Goal: Task Accomplishment & Management: Manage account settings

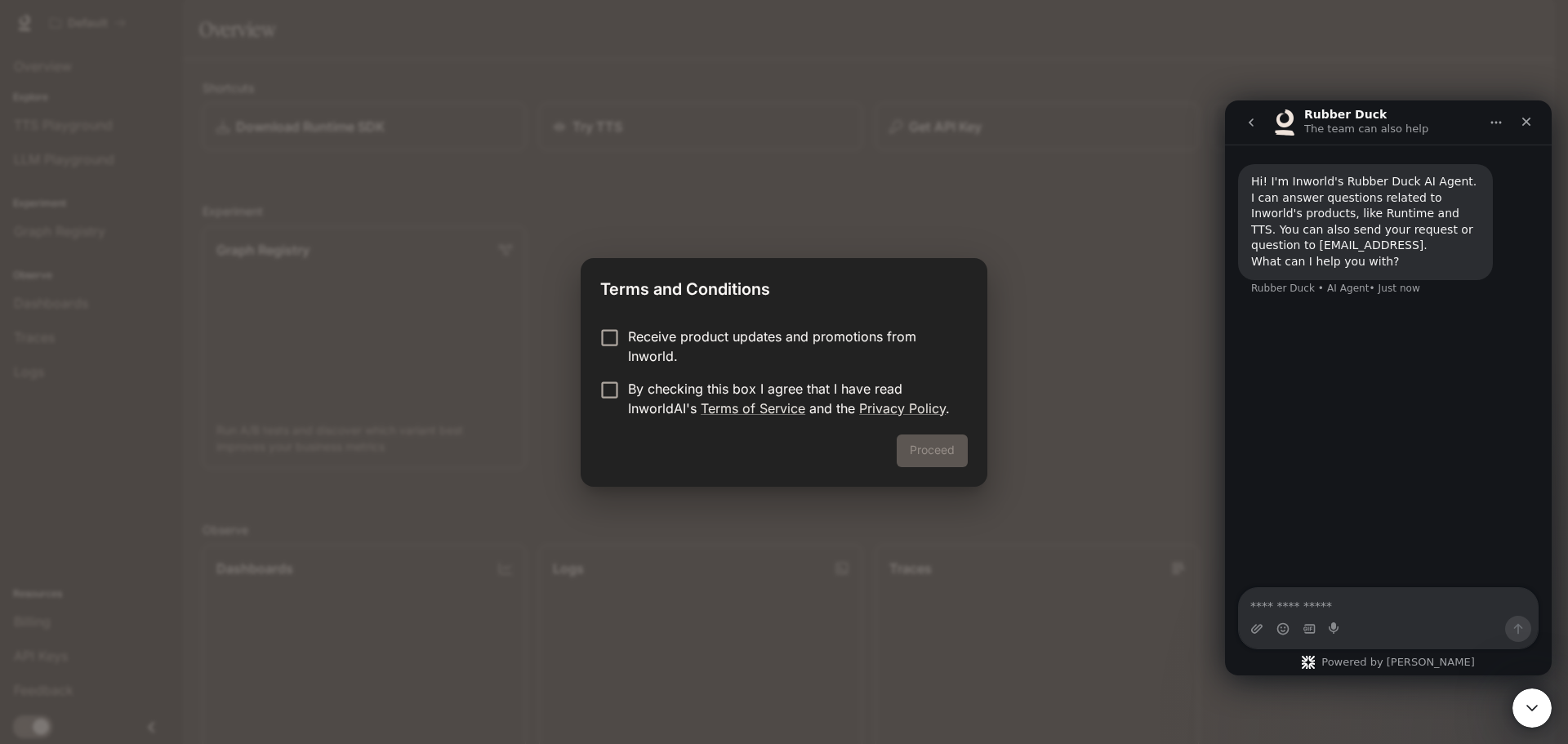
click at [684, 392] on p "By checking this box I agree that I have read InworldAI's Terms of Service and …" at bounding box center [792, 399] width 327 height 39
click at [932, 452] on button "Proceed" at bounding box center [932, 451] width 71 height 33
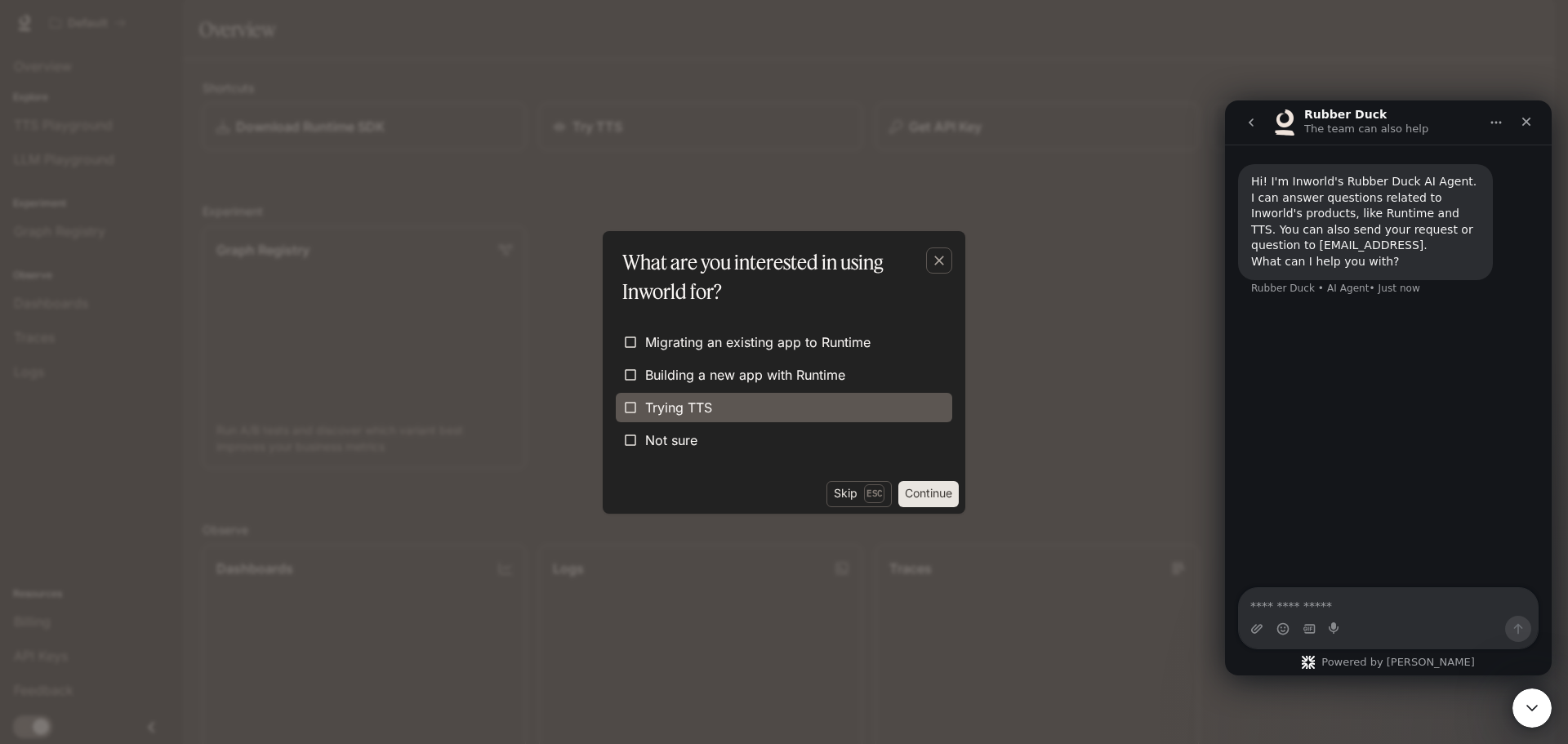
click at [792, 416] on label "Trying TTS" at bounding box center [784, 407] width 336 height 29
click at [941, 255] on icon "button" at bounding box center [939, 260] width 16 height 16
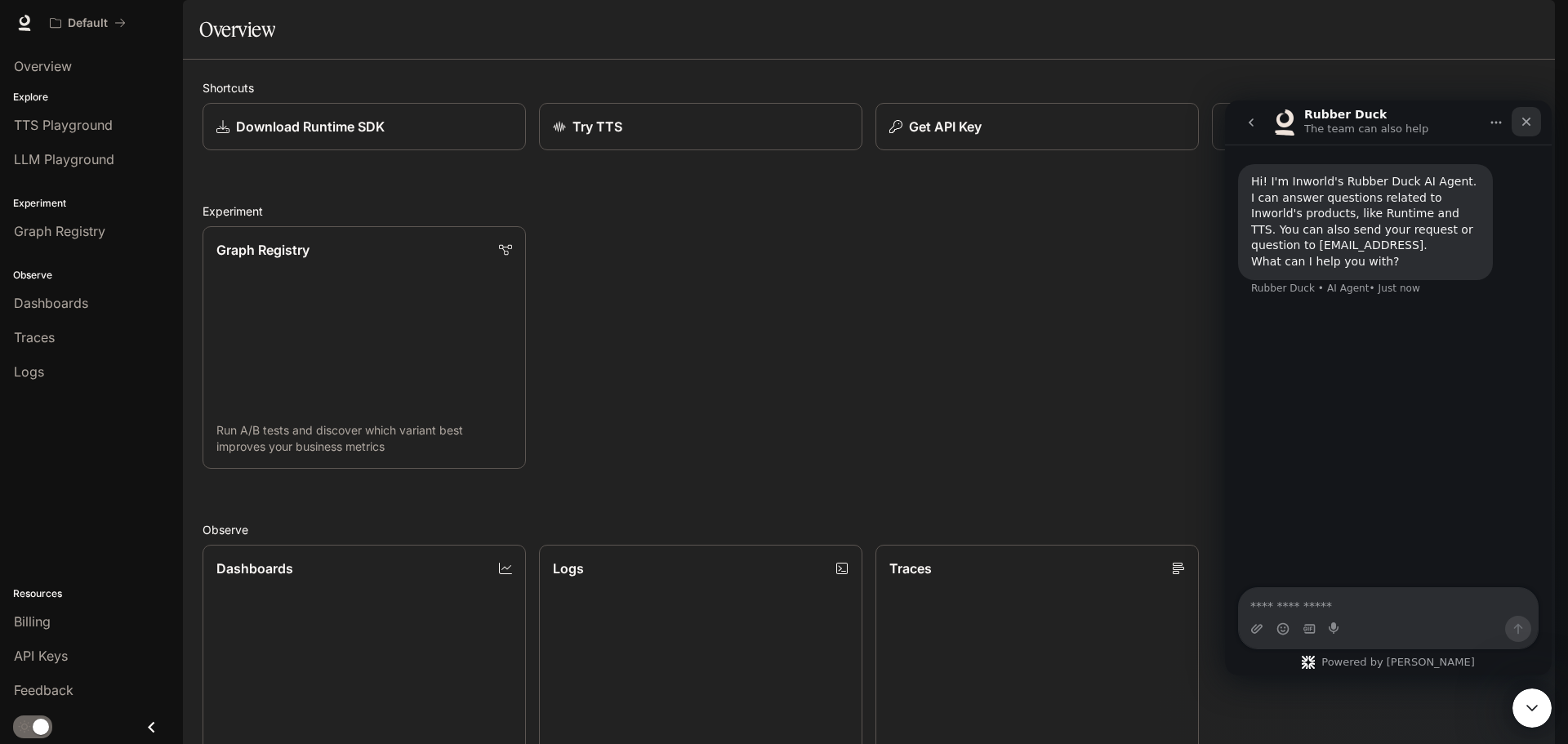
click at [1526, 128] on icon "Close" at bounding box center [1527, 122] width 13 height 13
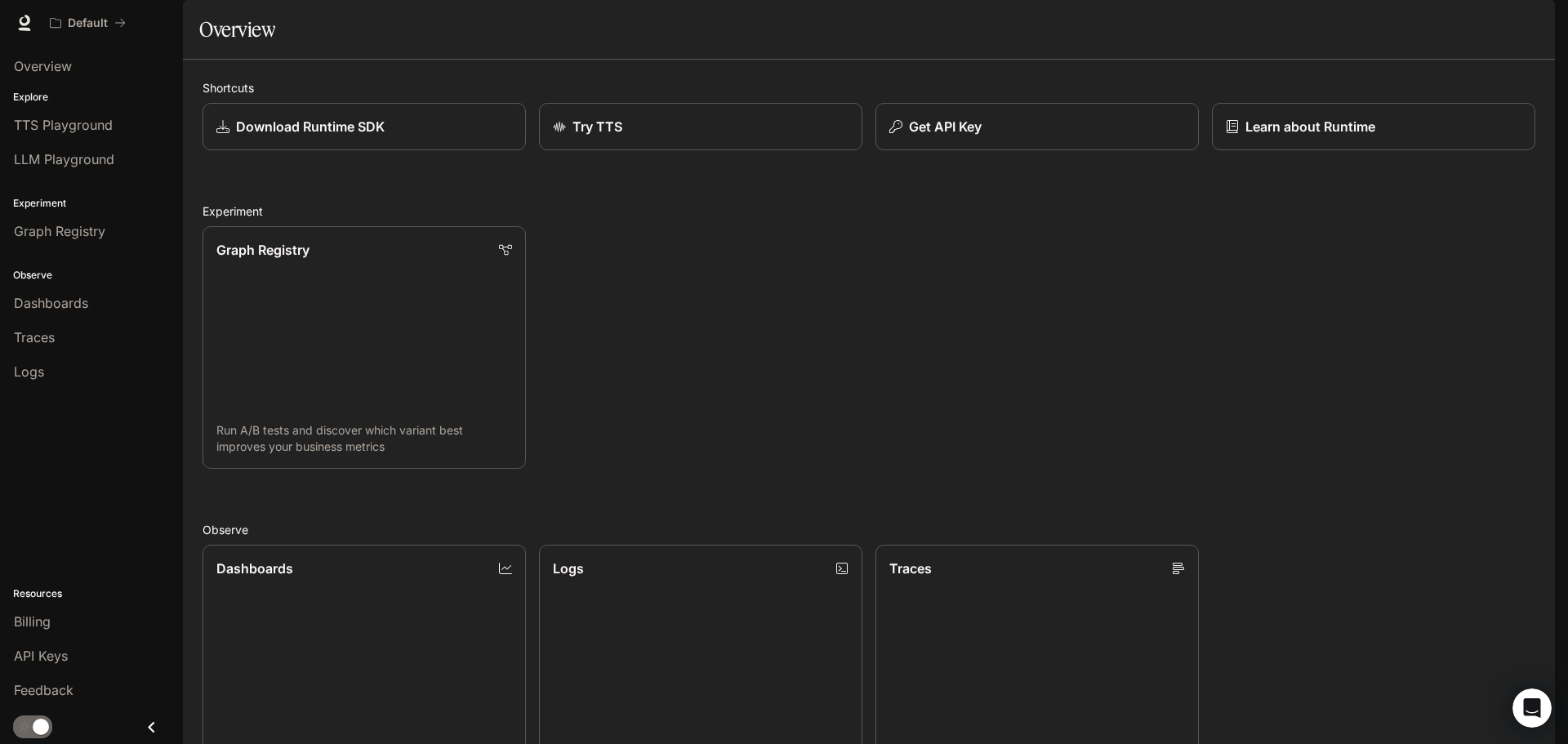
click at [1520, 18] on button "button" at bounding box center [1531, 23] width 33 height 33
click at [1014, 319] on div at bounding box center [784, 372] width 1568 height 744
click at [1530, 32] on div "button" at bounding box center [1532, 23] width 23 height 23
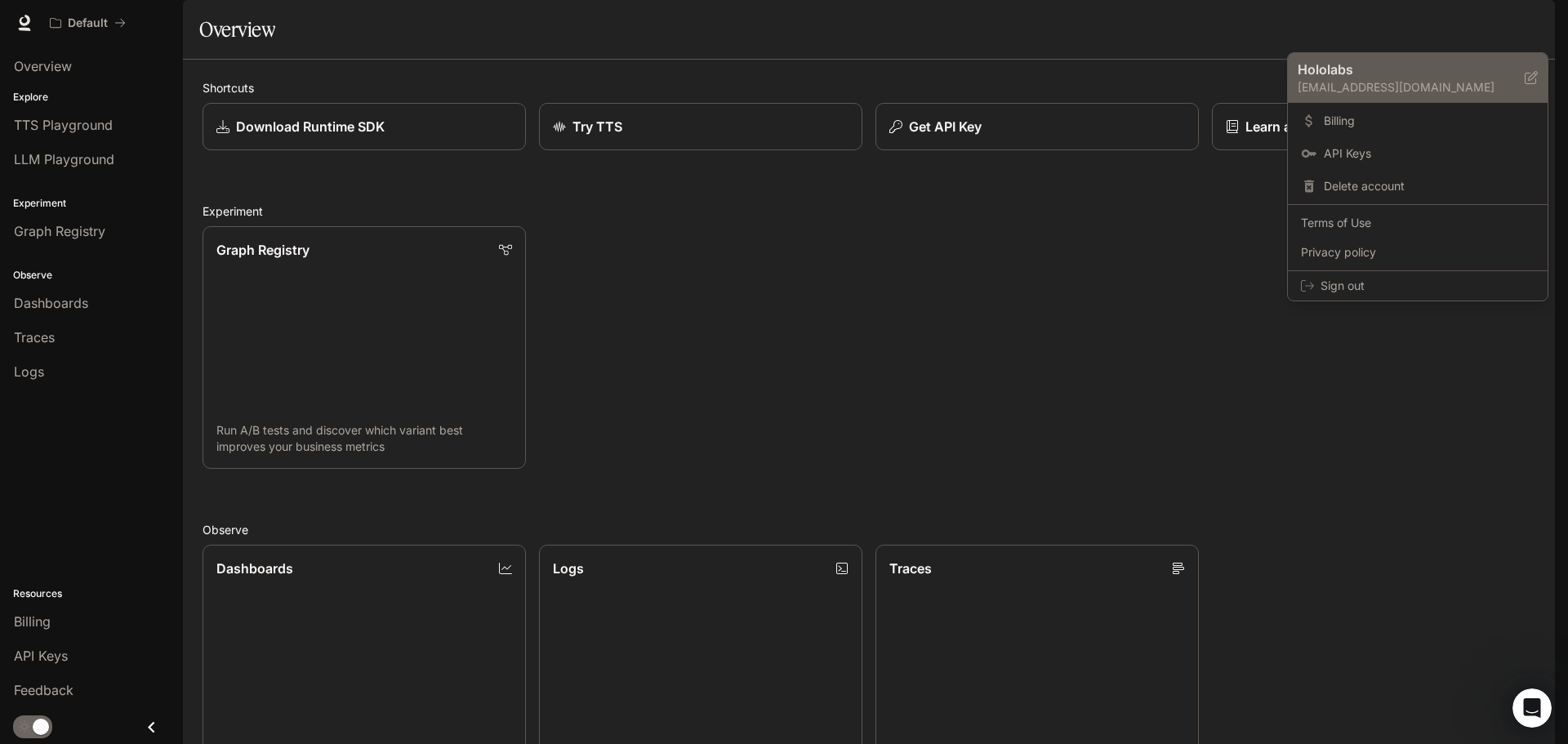
click at [1366, 75] on p "Hololabs" at bounding box center [1398, 69] width 201 height 20
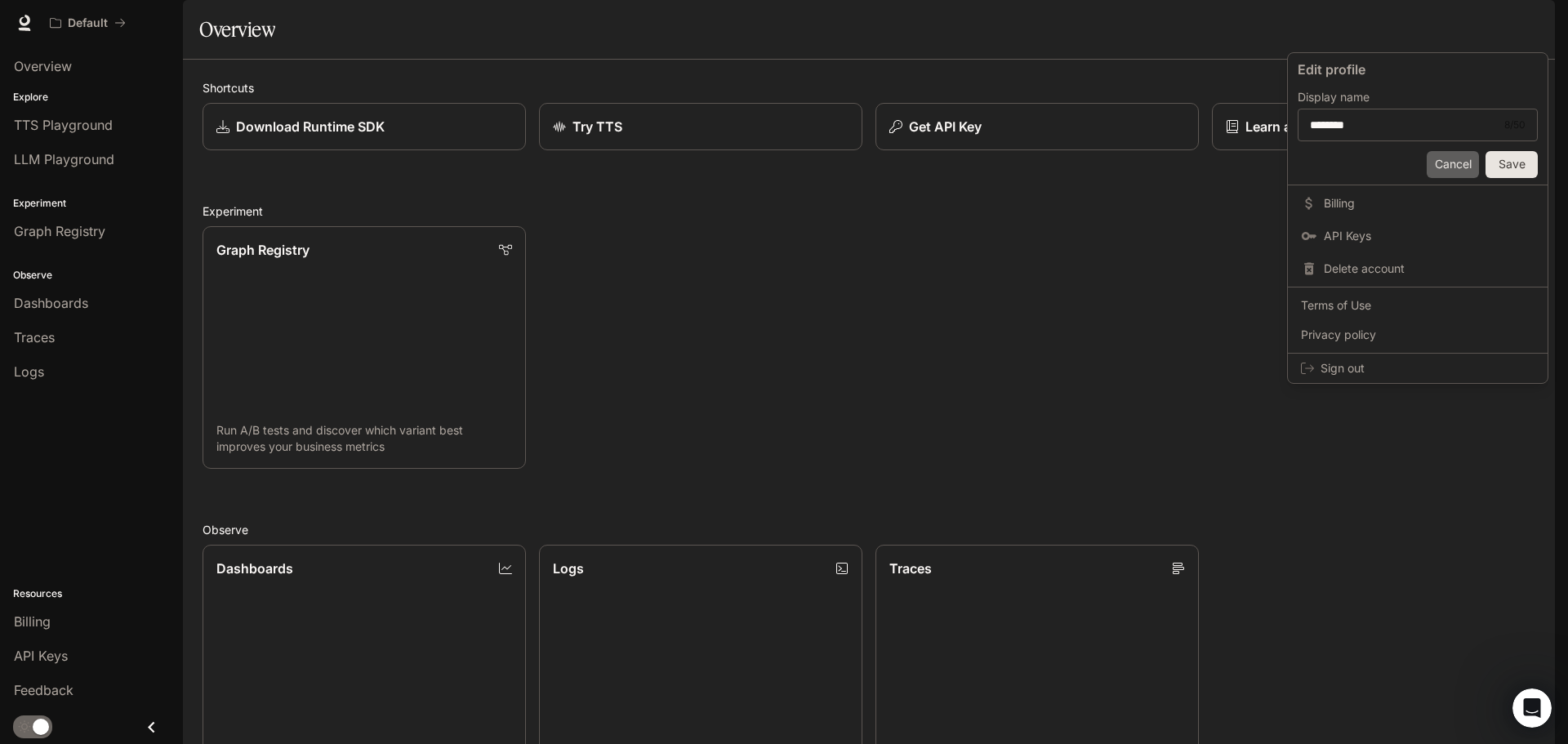
click at [1455, 157] on button "Cancel" at bounding box center [1453, 164] width 53 height 27
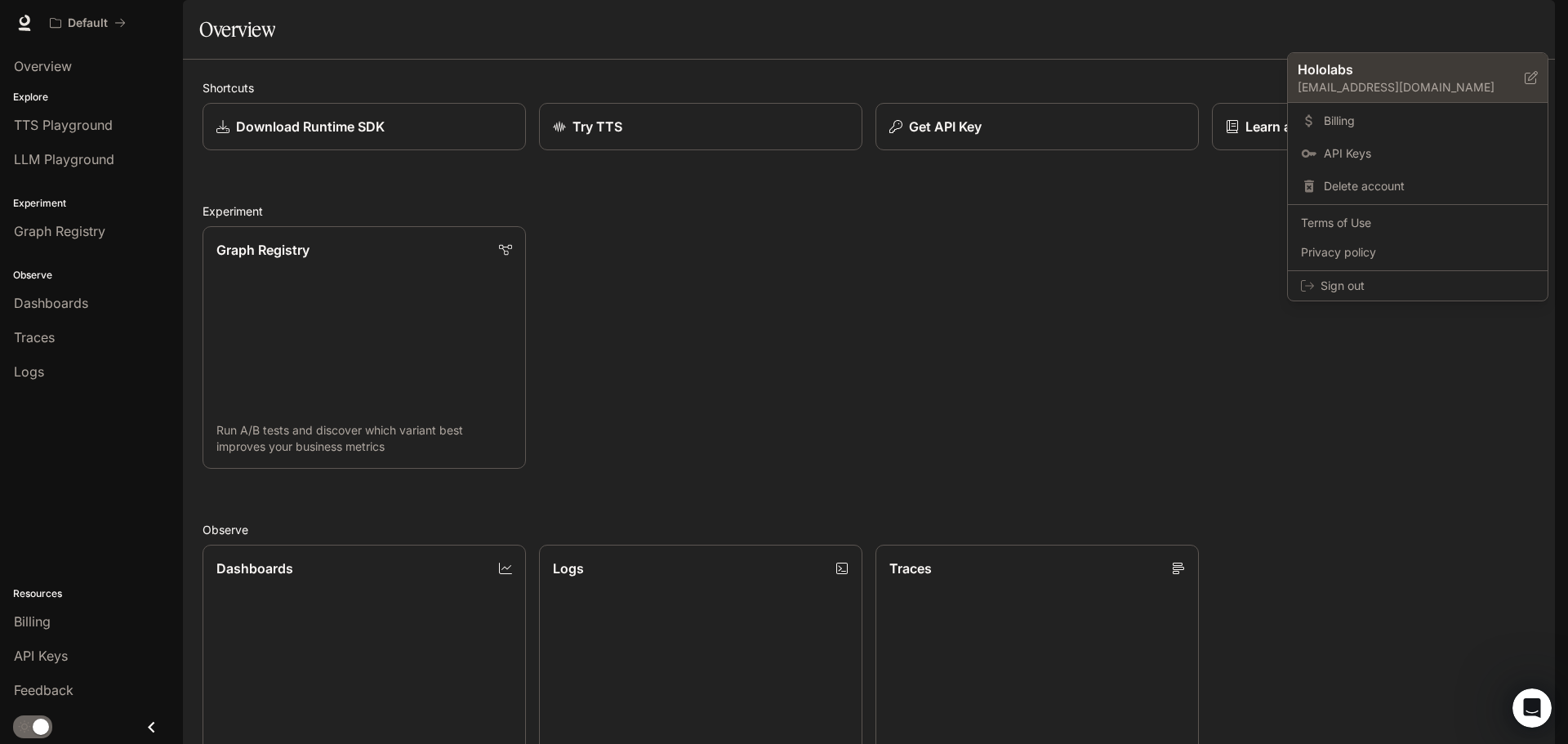
click at [1528, 79] on icon at bounding box center [1531, 78] width 13 height 13
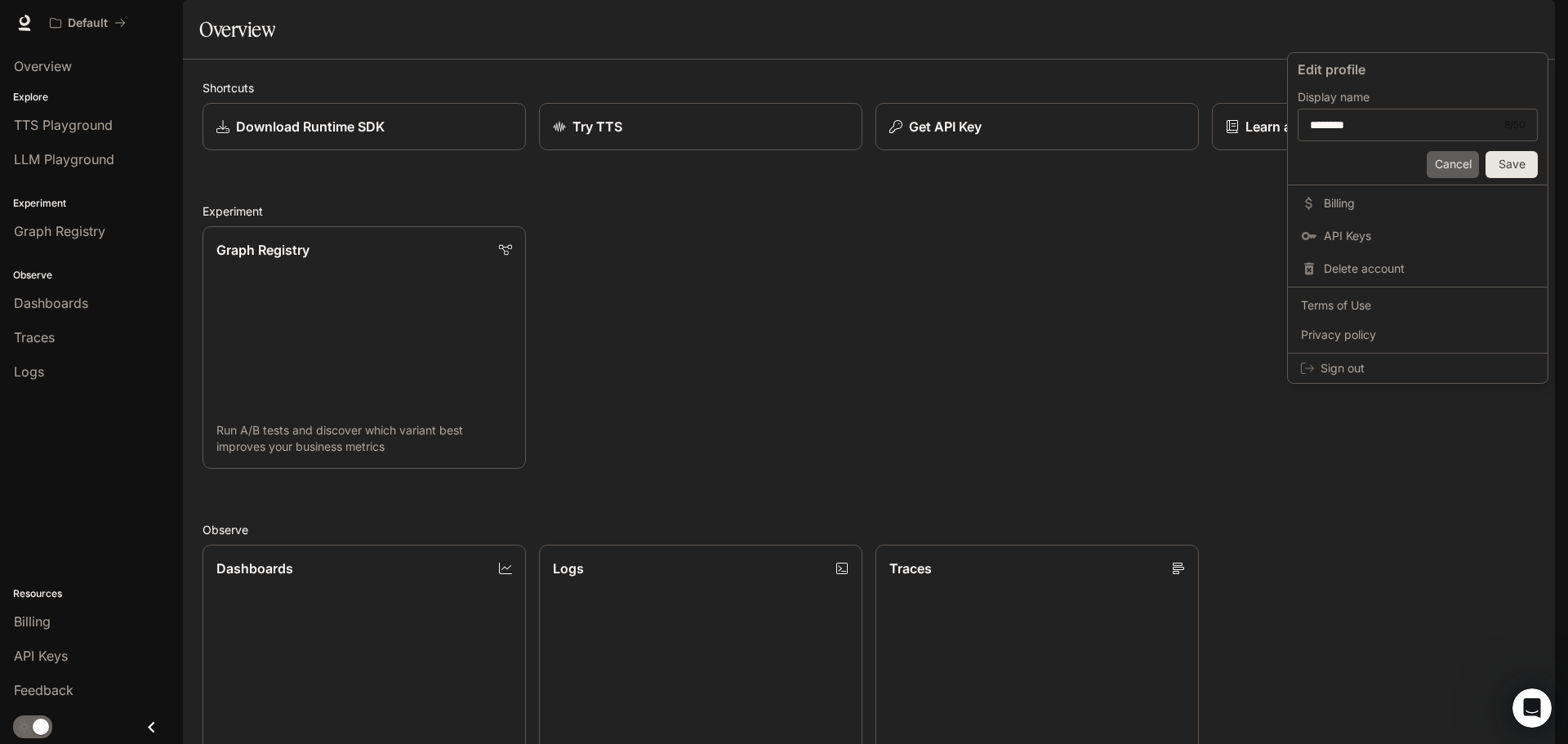
click at [1455, 167] on button "Cancel" at bounding box center [1453, 164] width 53 height 27
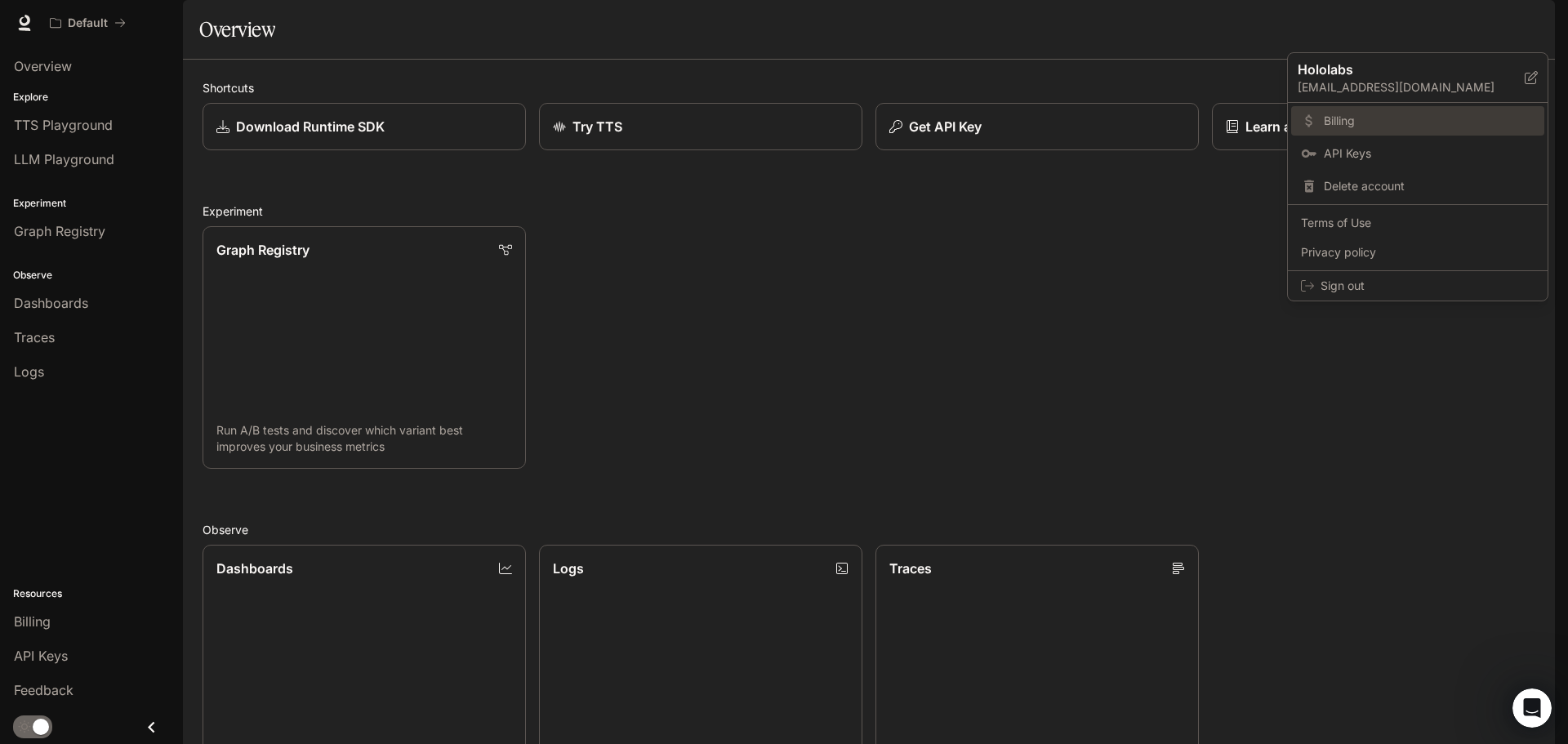
click at [1353, 116] on span "Billing" at bounding box center [1429, 120] width 210 height 16
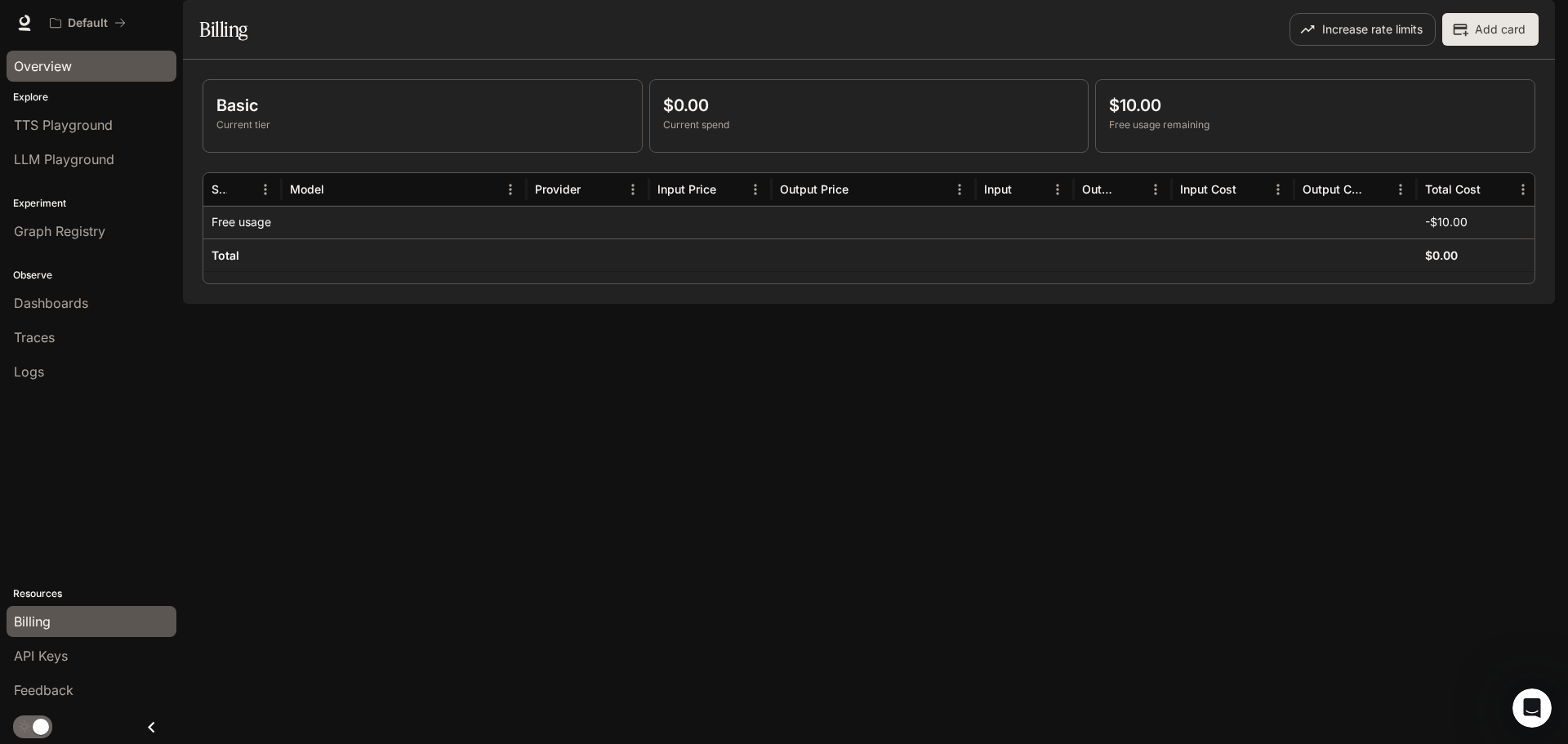
click at [69, 61] on span "Overview" at bounding box center [43, 66] width 58 height 20
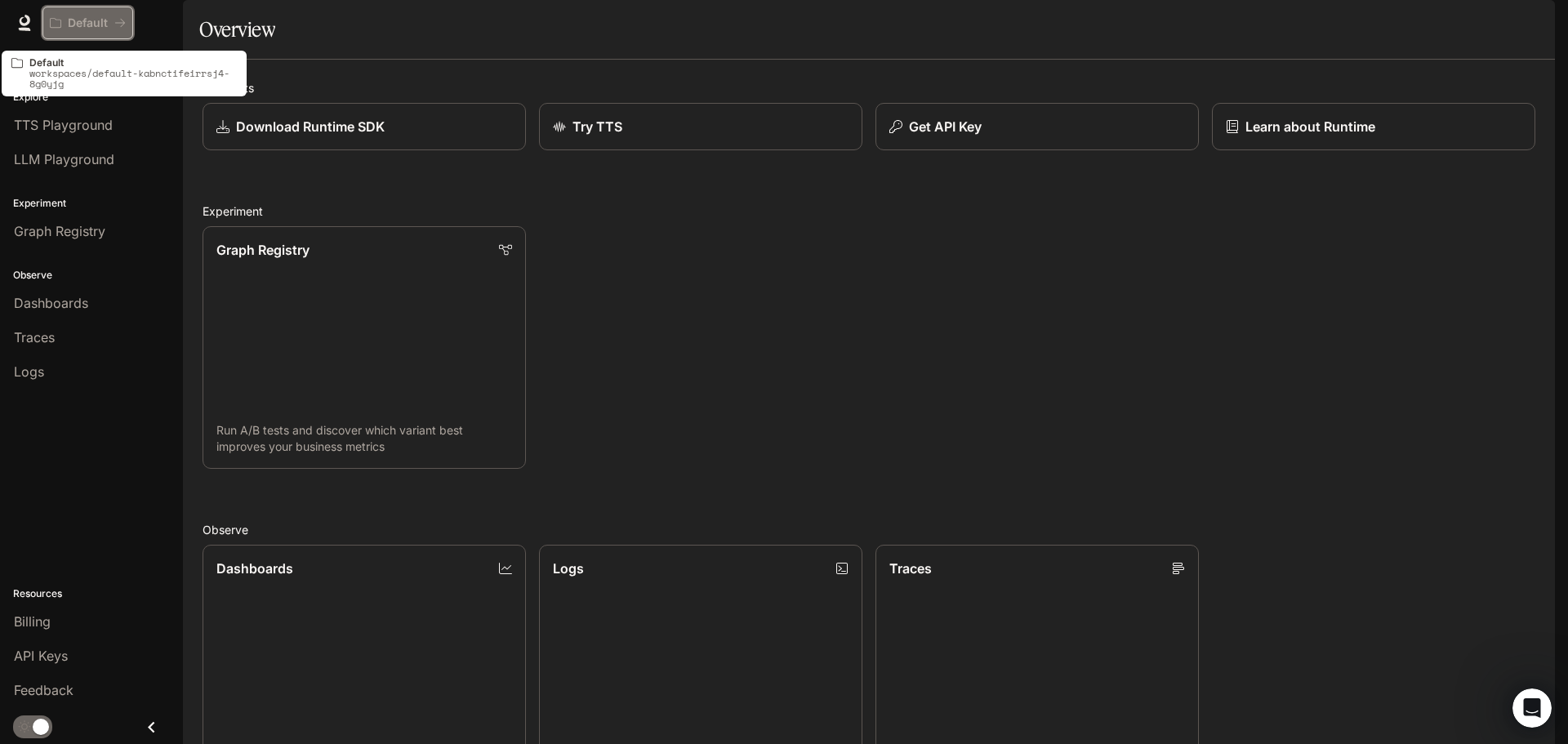
click at [79, 19] on p "Default" at bounding box center [87, 23] width 40 height 14
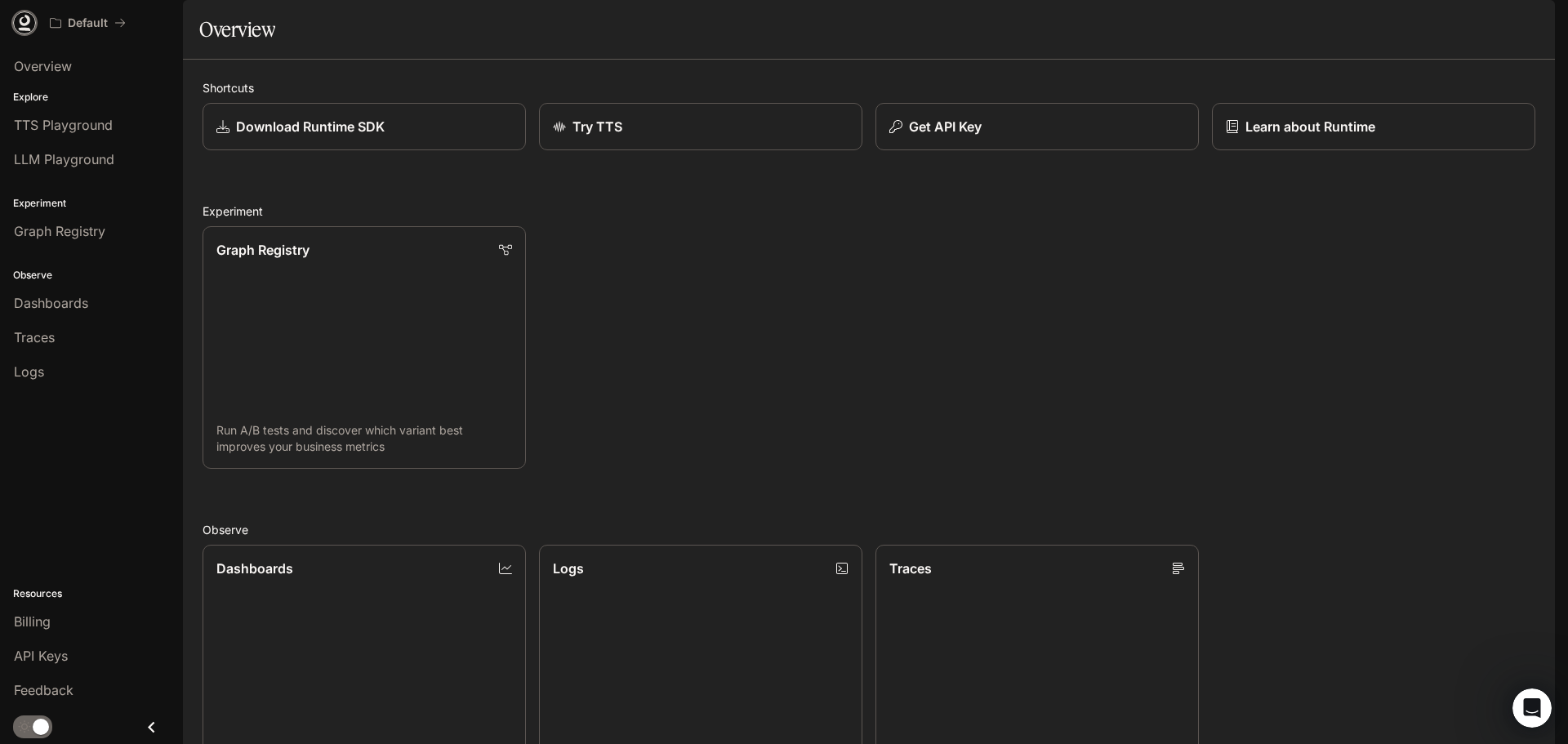
click at [26, 27] on icon at bounding box center [23, 23] width 16 height 16
click at [1439, 298] on div "Graph Registry Run A/B tests and discover which variant best improves your busi…" at bounding box center [863, 341] width 1346 height 256
